Goal: Information Seeking & Learning: Learn about a topic

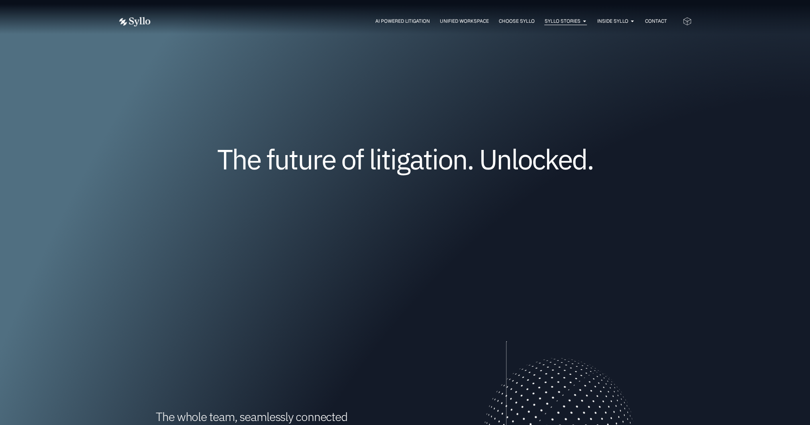
click at [560, 20] on span "Syllo Stories" at bounding box center [562, 21] width 36 height 7
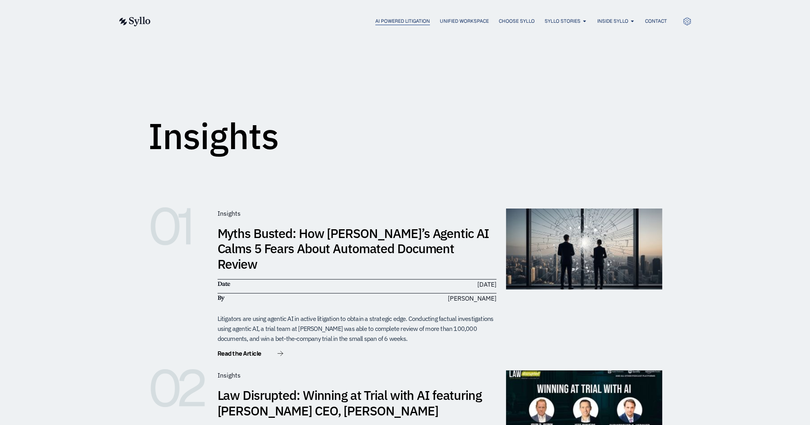
click at [390, 22] on span "AI Powered Litigation" at bounding box center [402, 21] width 55 height 7
